Goal: Task Accomplishment & Management: Use online tool/utility

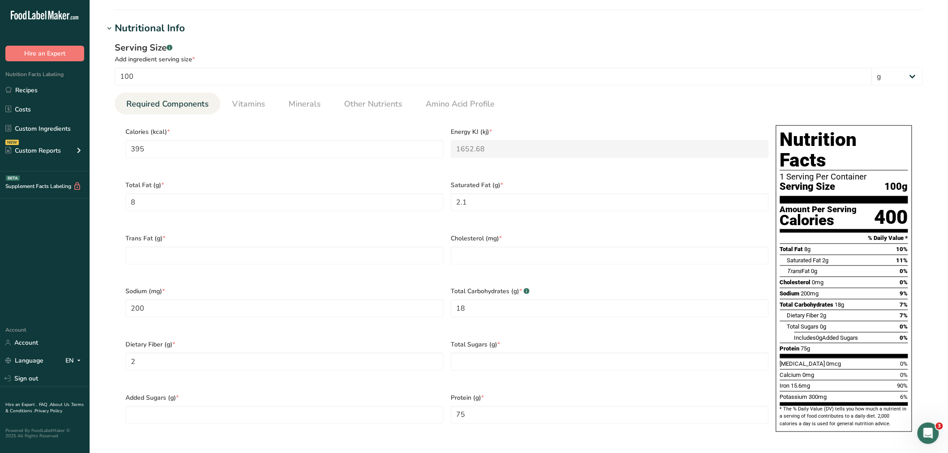
scroll to position [283, 0]
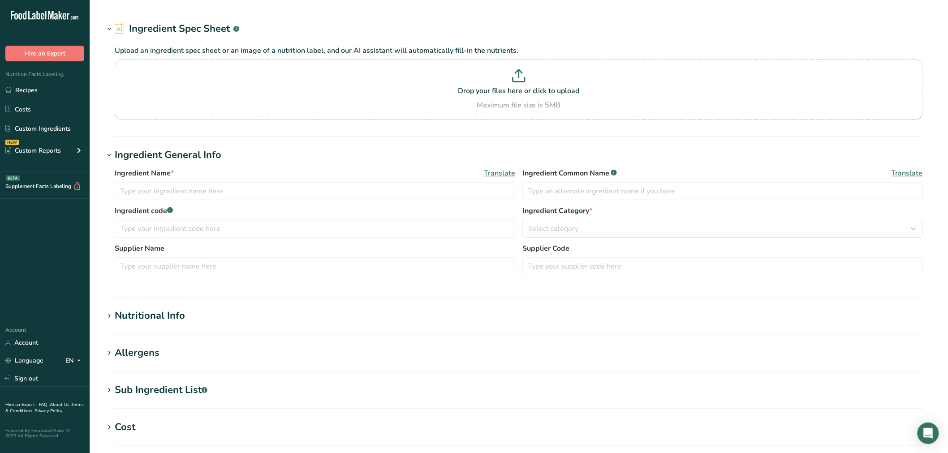
type input "LATAM 125 - Oryzatein 80, Rice Protein"
type input "Rice protein"
type input "100"
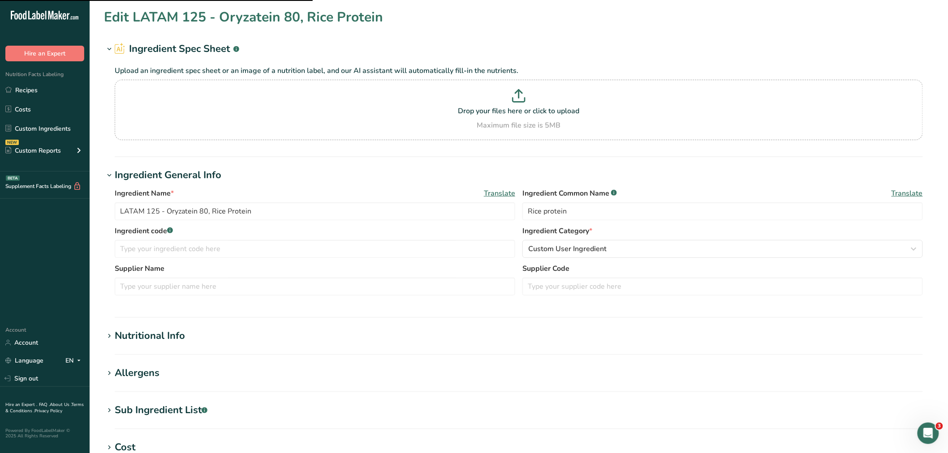
click at [110, 333] on icon at bounding box center [109, 336] width 8 height 13
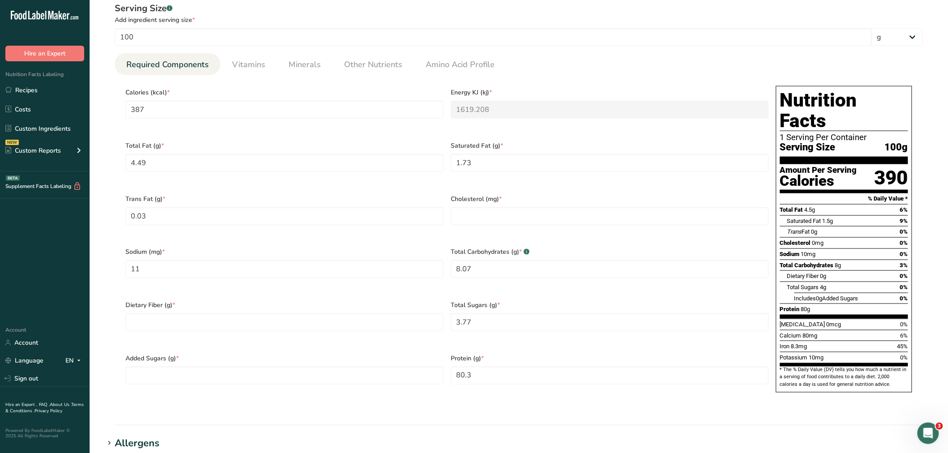
scroll to position [348, 0]
